Goal: Navigation & Orientation: Go to known website

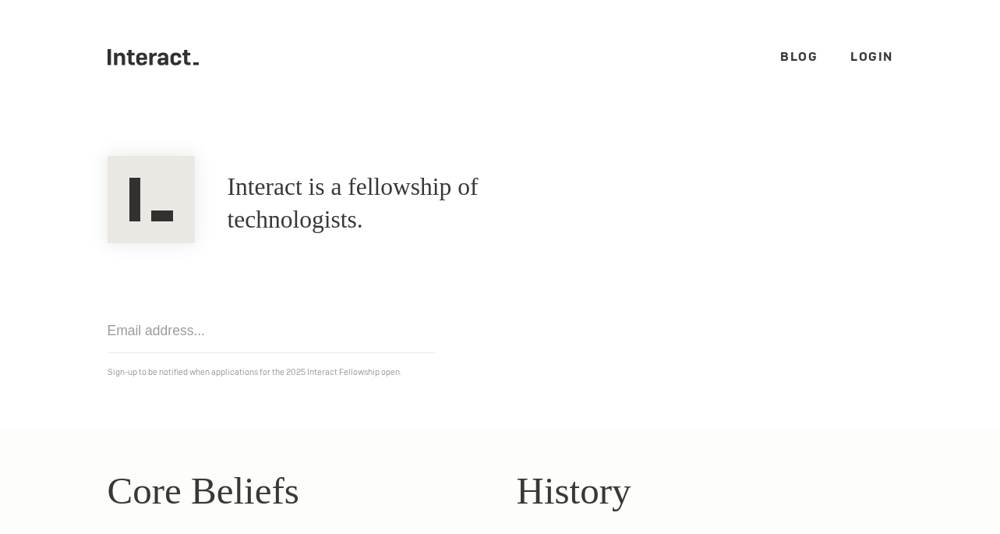
click at [333, 189] on h1 "Interact is a fellowship of technologists." at bounding box center [412, 204] width 369 height 66
click at [151, 61] on icon at bounding box center [154, 59] width 8 height 12
click at [855, 69] on ul ".cls-1{fill:#33312f;} interact-brand-logotype-black Blog Login" at bounding box center [501, 57] width 786 height 115
click at [862, 60] on link "Login" at bounding box center [872, 56] width 43 height 16
